Goal: Information Seeking & Learning: Learn about a topic

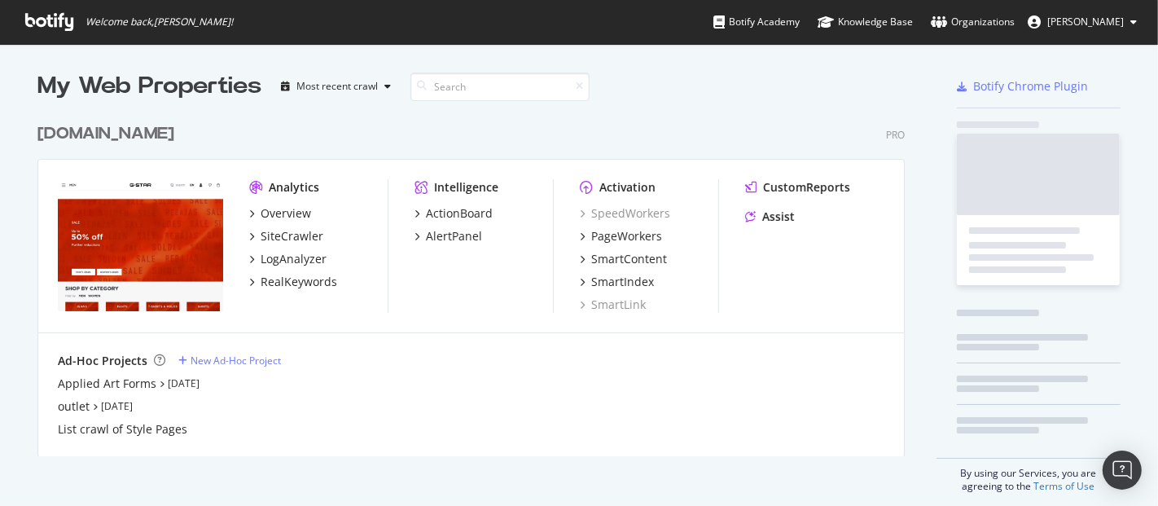
scroll to position [339, 866]
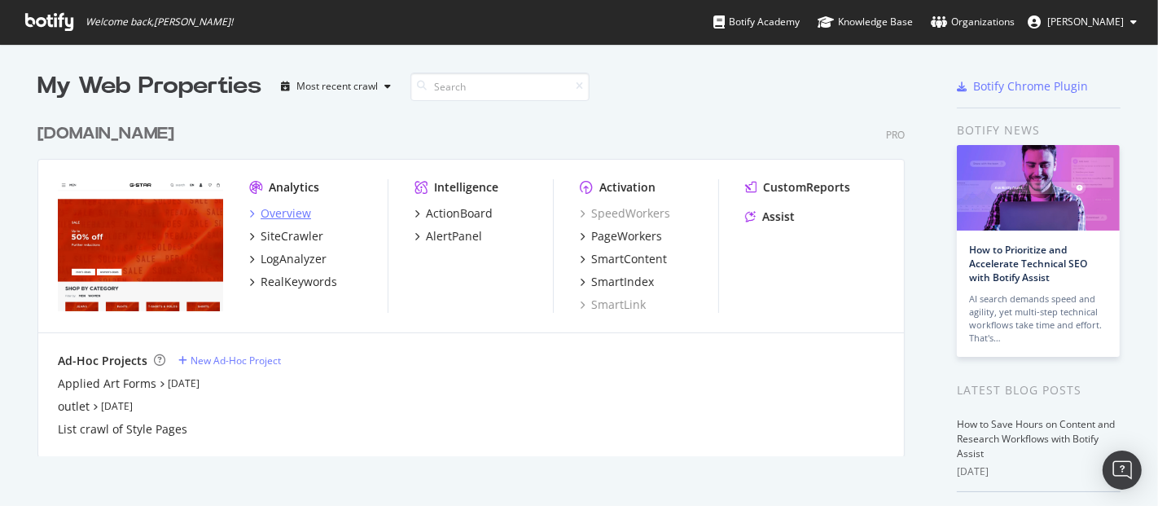
click at [270, 208] on div "Overview" at bounding box center [286, 213] width 50 height 16
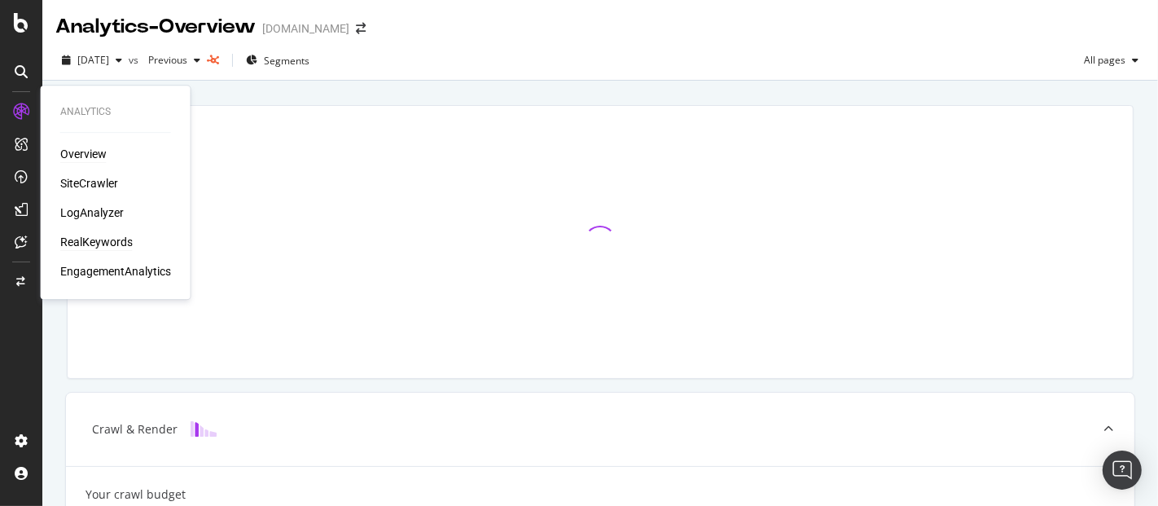
click at [106, 245] on div "RealKeywords" at bounding box center [96, 242] width 72 height 16
